Goal: Task Accomplishment & Management: Manage account settings

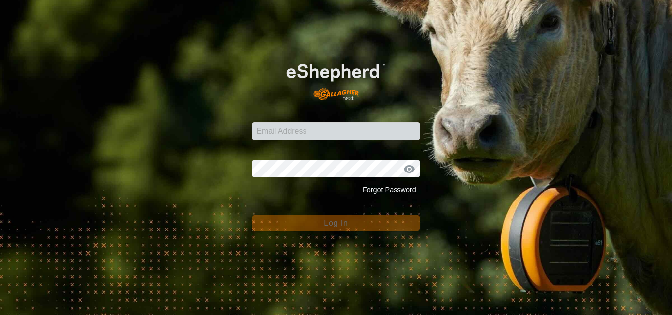
type input "[PERSON_NAME][EMAIL_ADDRESS][DOMAIN_NAME]"
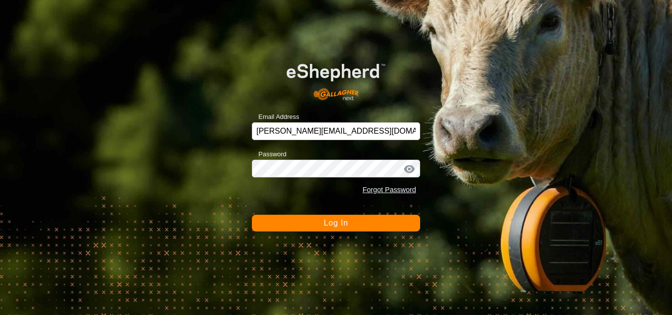
click at [329, 219] on span "Log In" at bounding box center [336, 223] width 24 height 8
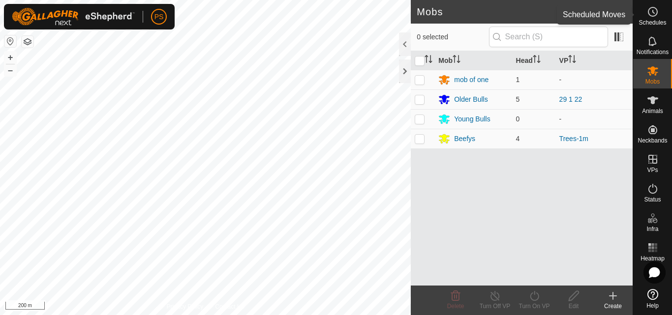
click at [656, 13] on icon at bounding box center [653, 12] width 12 height 12
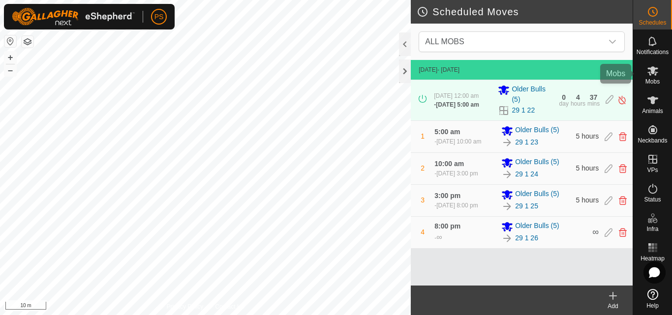
click at [653, 74] on icon at bounding box center [652, 70] width 11 height 9
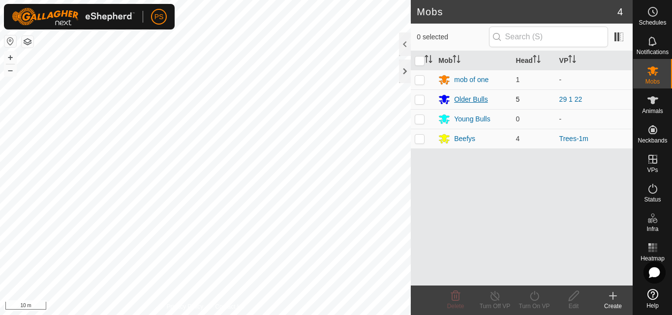
click at [469, 98] on div "Older Bulls" at bounding box center [470, 99] width 33 height 10
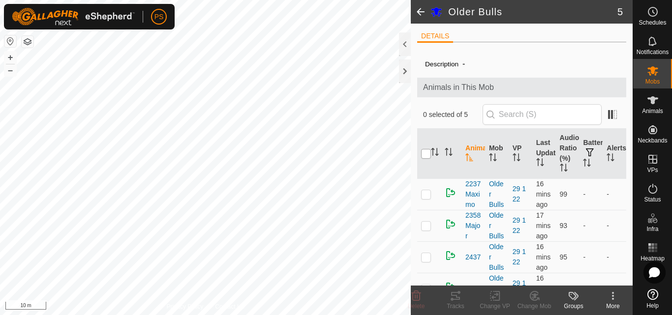
click at [425, 157] on input "checkbox" at bounding box center [426, 154] width 10 height 10
checkbox input "true"
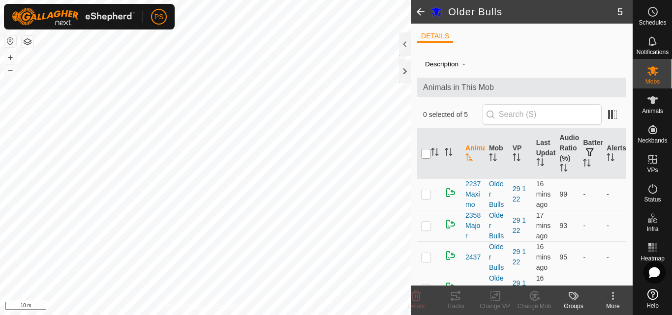
checkbox input "true"
click at [457, 298] on icon at bounding box center [455, 296] width 9 height 8
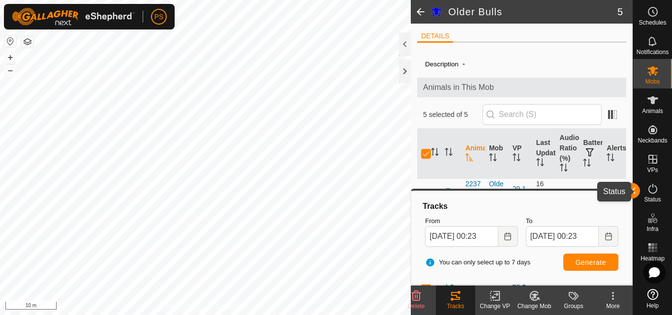
click at [638, 188] on button "button" at bounding box center [632, 191] width 16 height 16
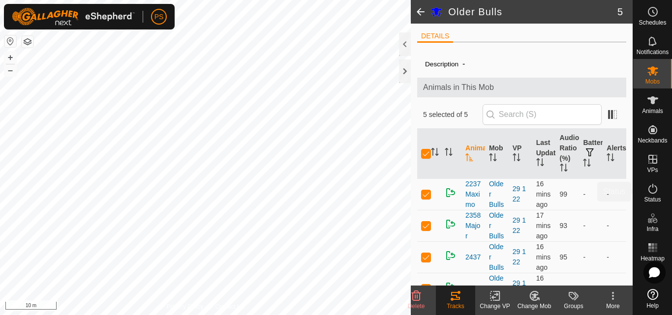
click at [635, 187] on span "button" at bounding box center [632, 191] width 8 height 8
click at [428, 154] on input "checkbox" at bounding box center [426, 154] width 10 height 10
checkbox input "false"
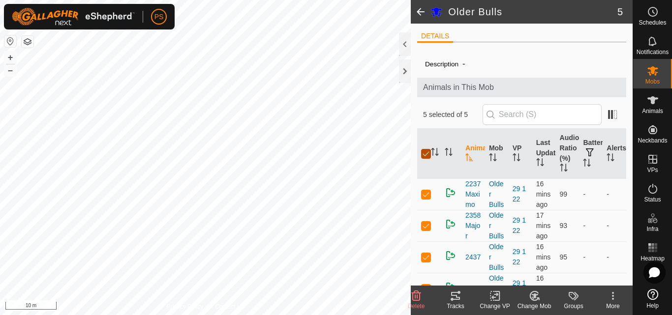
checkbox input "false"
